Goal: Transaction & Acquisition: Subscribe to service/newsletter

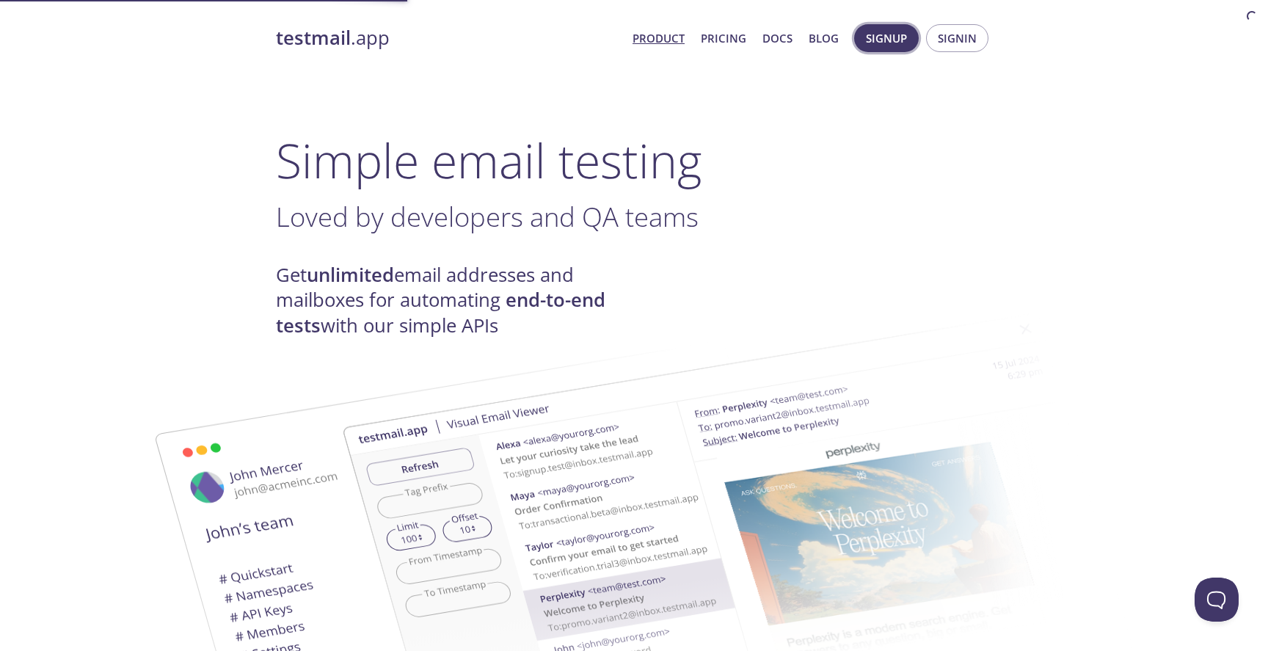
click at [892, 40] on span "Signup" at bounding box center [886, 38] width 41 height 19
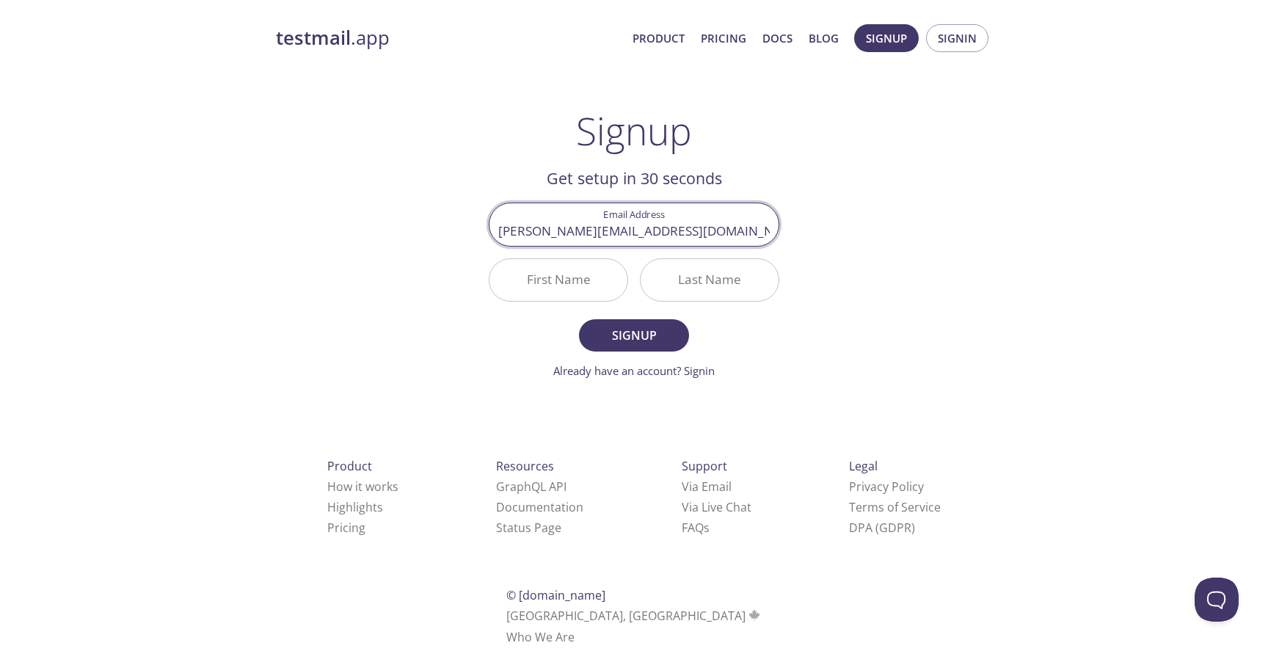
type input "[PERSON_NAME][EMAIL_ADDRESS][DOMAIN_NAME]"
click at [579, 319] on button "Signup" at bounding box center [634, 335] width 110 height 32
click at [591, 285] on input "First Name Required" at bounding box center [558, 280] width 138 height 42
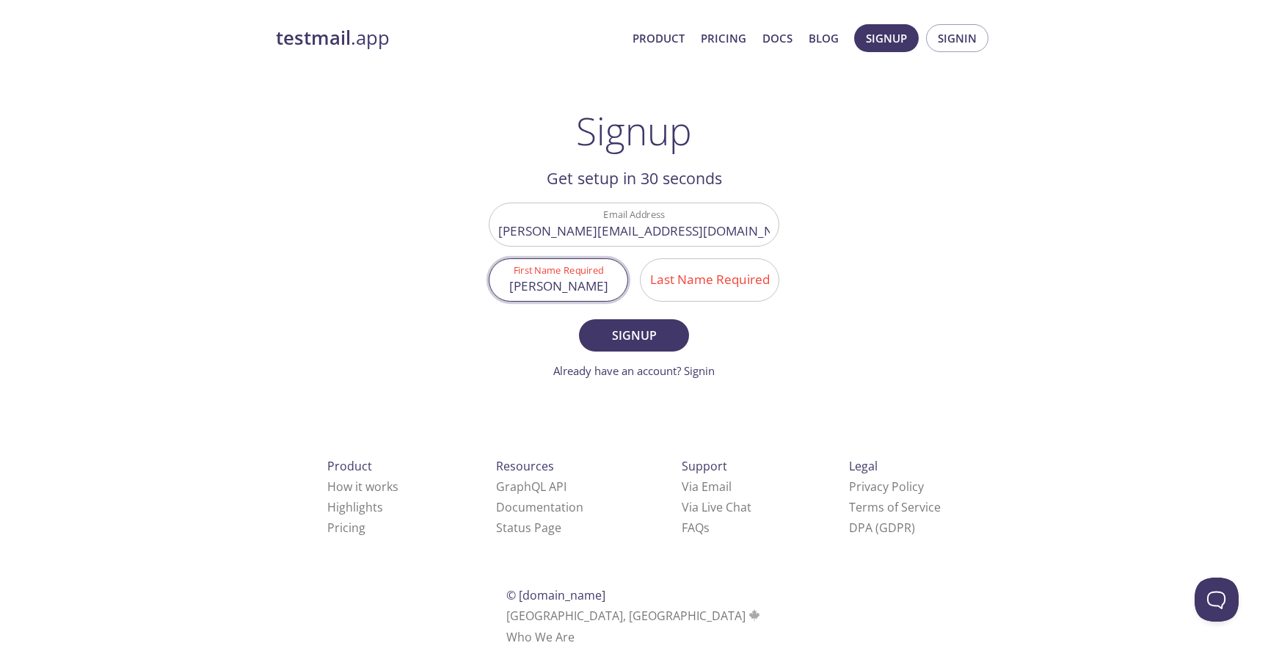
type input "[PERSON_NAME]"
click at [630, 321] on button "Signup" at bounding box center [634, 335] width 110 height 32
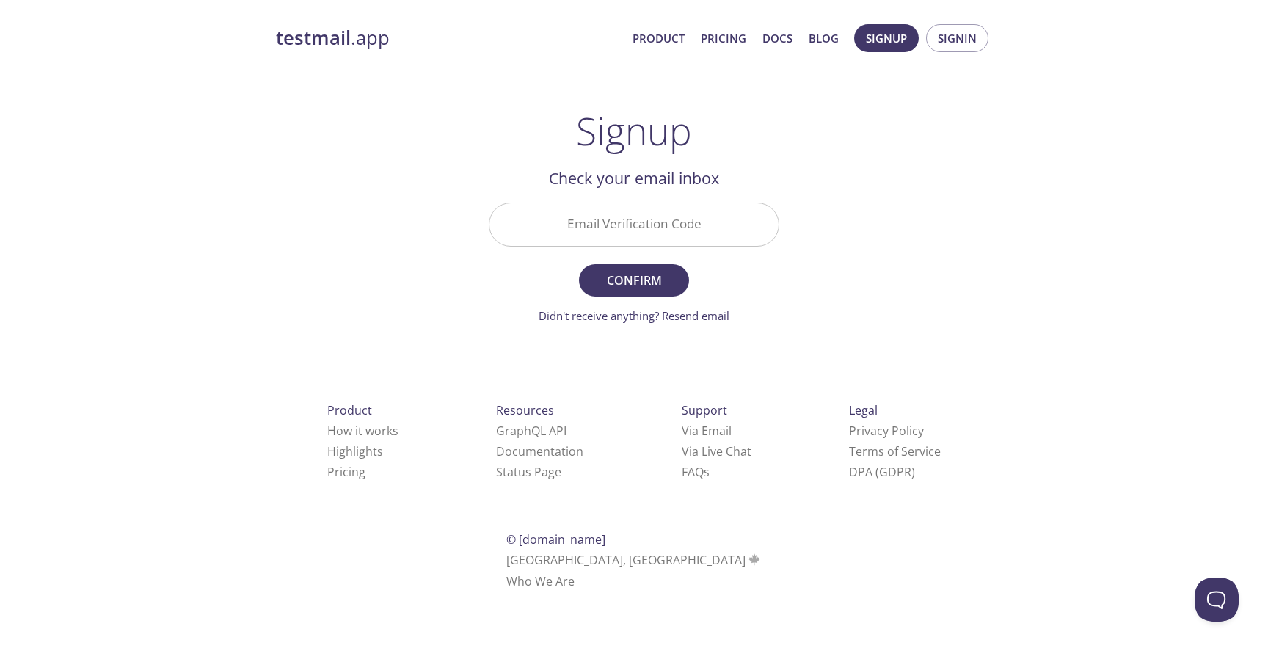
click at [644, 215] on input "Email Verification Code" at bounding box center [633, 224] width 289 height 42
paste input "SGTFK7A"
type input "SGTFK7A"
click at [624, 295] on button "Confirm" at bounding box center [634, 280] width 110 height 32
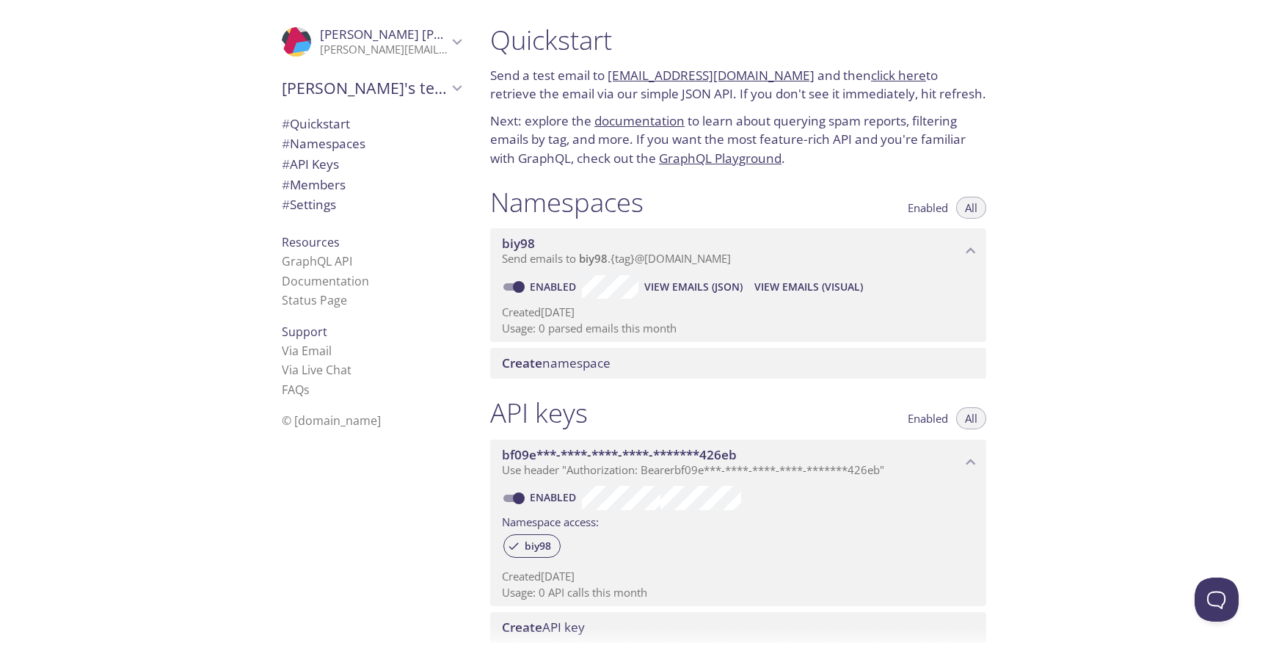
click at [658, 71] on link "[EMAIL_ADDRESS][DOMAIN_NAME]" at bounding box center [711, 75] width 207 height 17
copy link "[EMAIL_ADDRESS][DOMAIN_NAME]"
drag, startPoint x: 608, startPoint y: 73, endPoint x: 783, endPoint y: 74, distance: 175.4
click at [783, 74] on p "Send a test email to [EMAIL_ADDRESS][DOMAIN_NAME] and then click here to retrie…" at bounding box center [738, 84] width 496 height 37
click at [871, 73] on link "click here" at bounding box center [898, 75] width 55 height 17
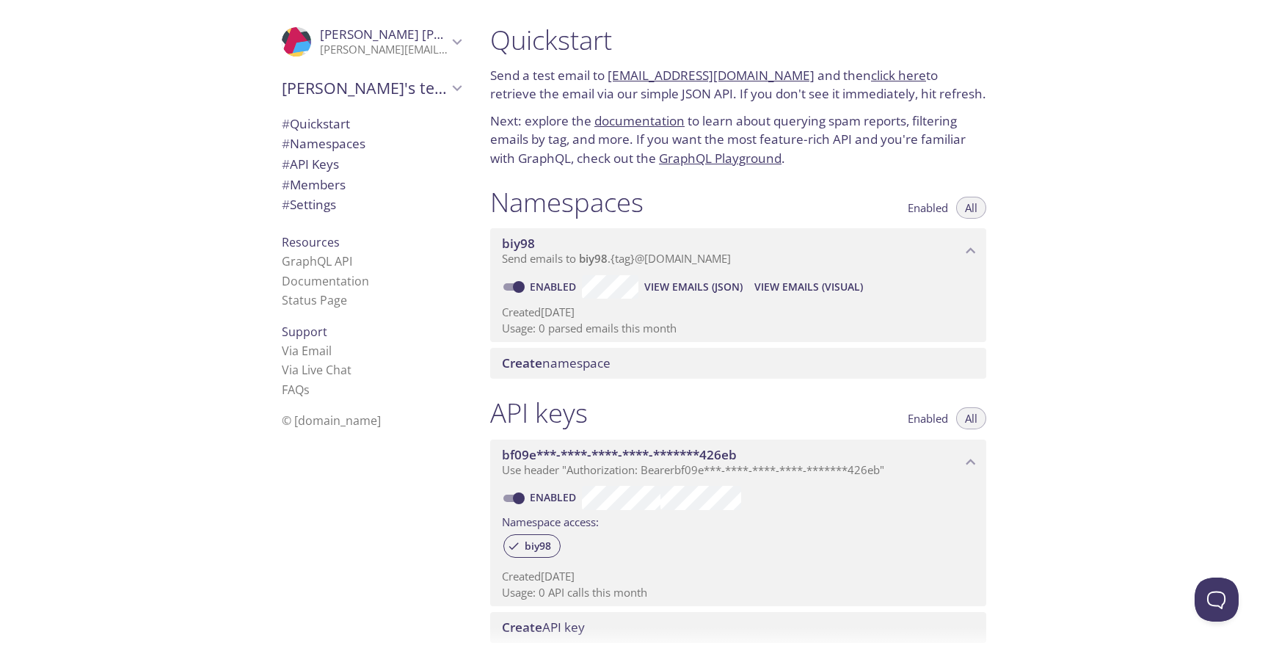
click at [883, 77] on link "click here" at bounding box center [898, 75] width 55 height 17
click at [884, 78] on link "click here" at bounding box center [898, 75] width 55 height 17
click at [1052, 169] on div "Quickstart Send a test email to [EMAIL_ADDRESS][DOMAIN_NAME] and then click her…" at bounding box center [873, 325] width 790 height 651
